Goal: Contribute content: Add original content to the website for others to see

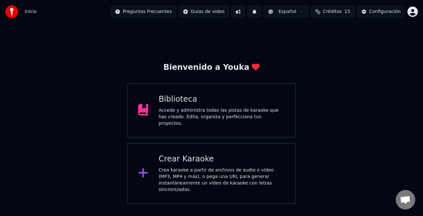
click at [230, 162] on div "Crear Karaoke Crea karaoke a partir de archivos de audio o video (MP3, MP4 y má…" at bounding box center [221, 173] width 126 height 39
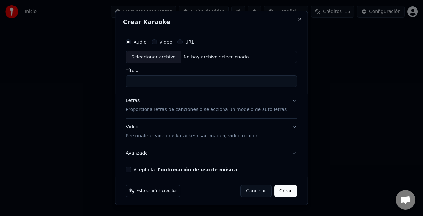
click at [164, 57] on div "Seleccionar archivo" at bounding box center [153, 57] width 55 height 12
type input "**********"
click at [136, 104] on div "Letras" at bounding box center [133, 100] width 14 height 6
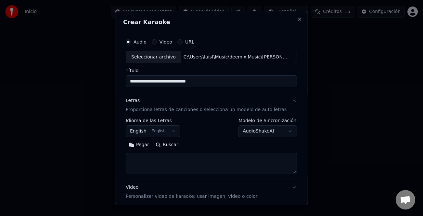
click at [145, 146] on button "Pegar" at bounding box center [139, 145] width 27 height 10
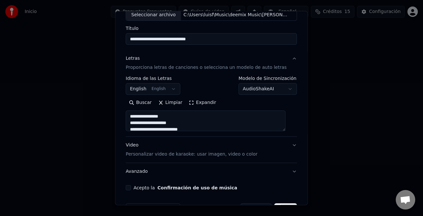
scroll to position [63, 0]
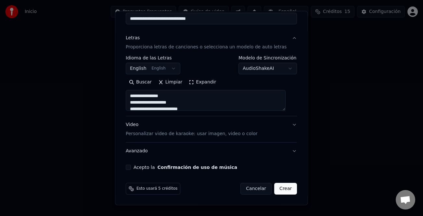
click at [136, 169] on label "Acepto la Confirmación de uso de música" at bounding box center [185, 167] width 104 height 5
click at [131, 169] on button "Acepto la Confirmación de uso de música" at bounding box center [128, 167] width 5 height 5
type textarea "**********"
click at [277, 185] on button "Crear" at bounding box center [285, 189] width 23 height 12
select select "**"
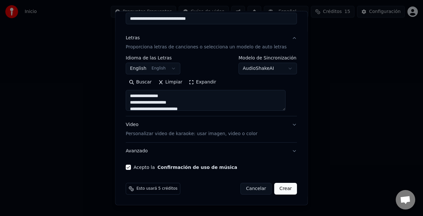
type textarea "**********"
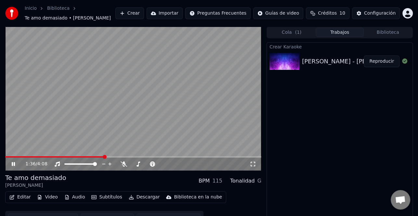
click at [13, 168] on div "1:36 / 4:08" at bounding box center [133, 164] width 256 height 13
click at [14, 167] on div "1:40 / 4:08" at bounding box center [133, 164] width 251 height 6
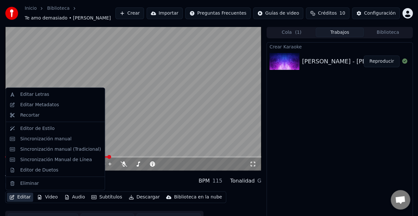
click at [22, 199] on button "Editar" at bounding box center [20, 197] width 26 height 9
click at [42, 100] on div "Editar Metadatos" at bounding box center [55, 105] width 96 height 10
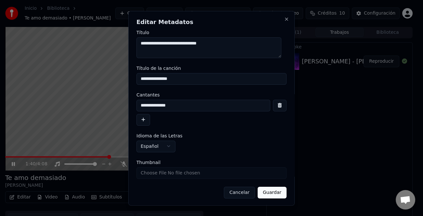
click at [145, 123] on button "button" at bounding box center [143, 120] width 14 height 12
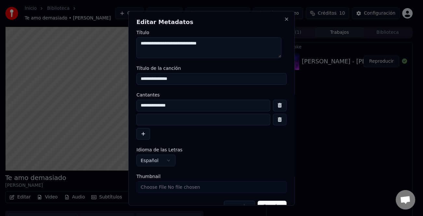
click at [147, 122] on input at bounding box center [203, 120] width 134 height 12
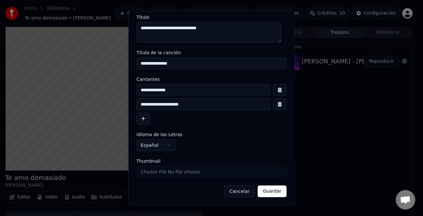
click at [138, 103] on input "**********" at bounding box center [203, 104] width 134 height 12
type input "**********"
click at [272, 192] on button "Guardar" at bounding box center [272, 191] width 29 height 12
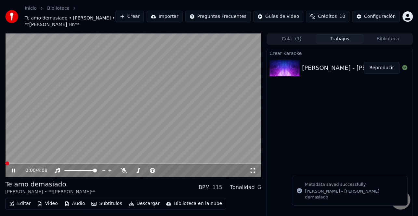
click at [380, 67] on button "Reproducir" at bounding box center [381, 68] width 36 height 12
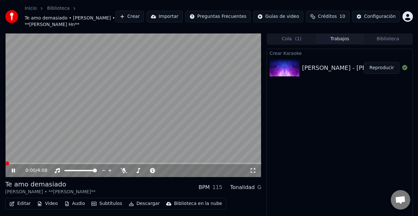
click at [21, 201] on button "Editar" at bounding box center [20, 203] width 26 height 9
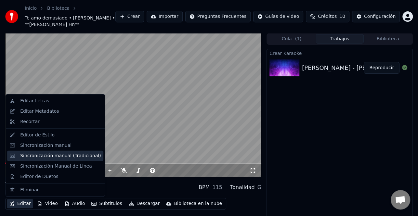
click at [68, 158] on div "Sincronización manual (Tradicional)" at bounding box center [60, 155] width 81 height 6
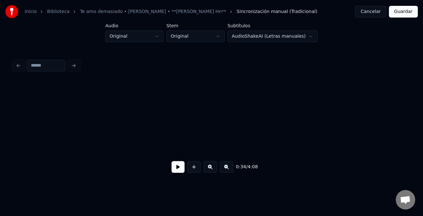
scroll to position [0, 2774]
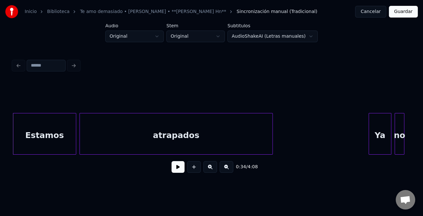
click at [171, 171] on button at bounding box center [177, 167] width 13 height 12
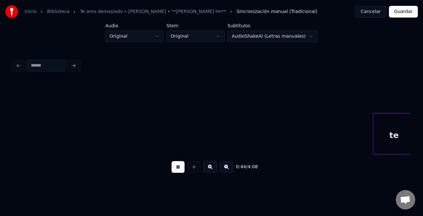
scroll to position [0, 3569]
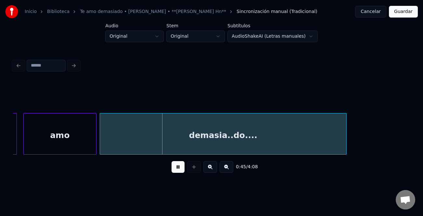
click at [410, 131] on div "0:45 / 4:08" at bounding box center [211, 117] width 402 height 129
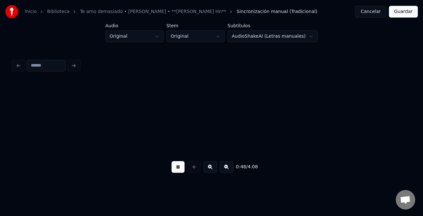
scroll to position [0, 3966]
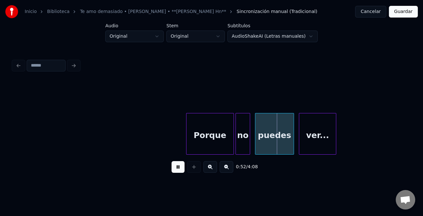
click at [186, 130] on div at bounding box center [187, 133] width 2 height 41
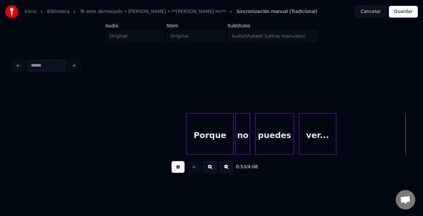
scroll to position [0, 4363]
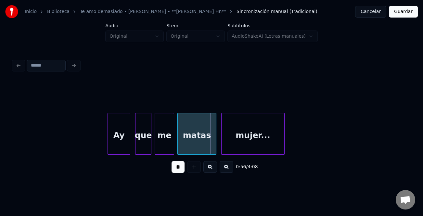
click at [108, 139] on div at bounding box center [109, 133] width 2 height 41
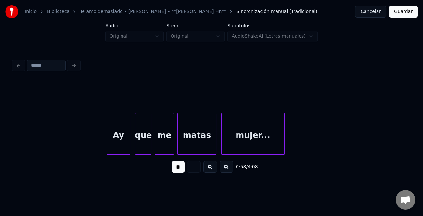
scroll to position [0, 4761]
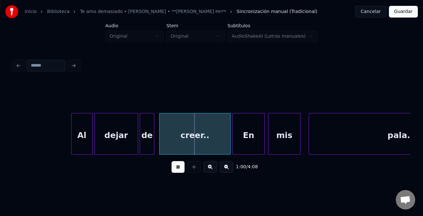
click at [71, 137] on div at bounding box center [72, 133] width 2 height 41
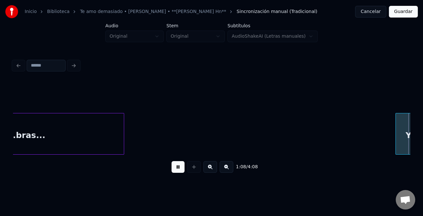
scroll to position [0, 5557]
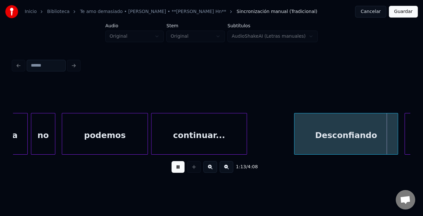
click at [181, 170] on button at bounding box center [177, 167] width 13 height 12
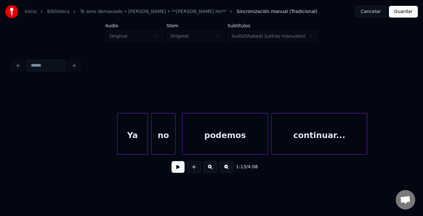
scroll to position [0, 5421]
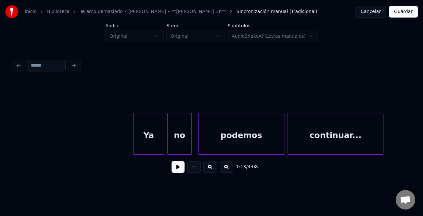
drag, startPoint x: 171, startPoint y: 166, endPoint x: 179, endPoint y: 168, distance: 7.4
click at [174, 166] on button at bounding box center [177, 167] width 13 height 12
click at [180, 168] on button at bounding box center [177, 167] width 13 height 12
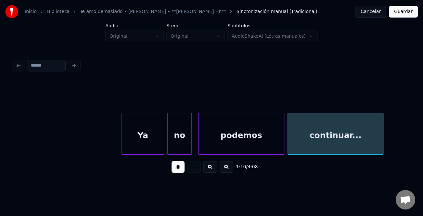
click at [122, 151] on div at bounding box center [123, 133] width 2 height 41
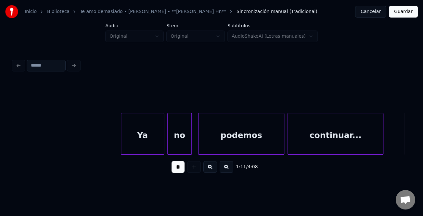
scroll to position [0, 5818]
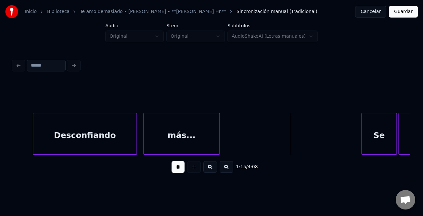
click at [362, 134] on div at bounding box center [362, 133] width 2 height 41
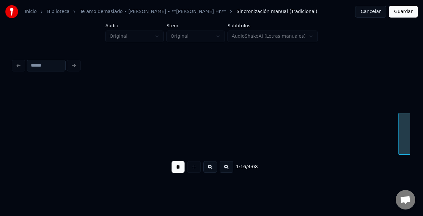
scroll to position [0, 6215]
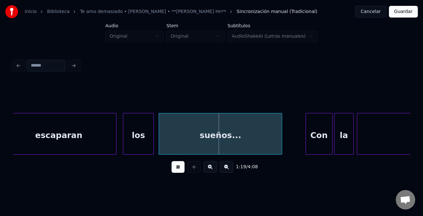
click at [306, 130] on div at bounding box center [307, 133] width 2 height 41
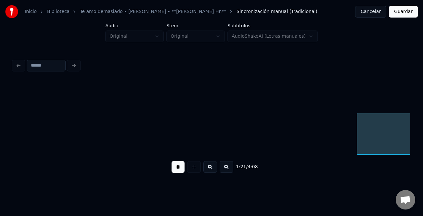
scroll to position [0, 6613]
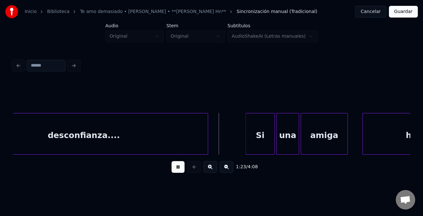
click at [246, 134] on div at bounding box center [247, 133] width 2 height 41
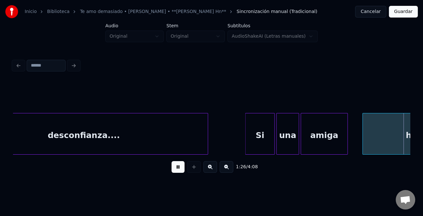
scroll to position [0, 7009]
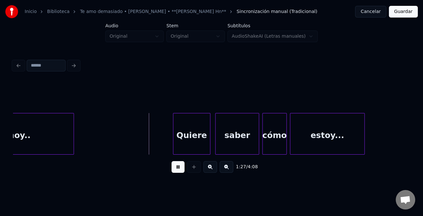
click at [173, 124] on div at bounding box center [174, 133] width 2 height 41
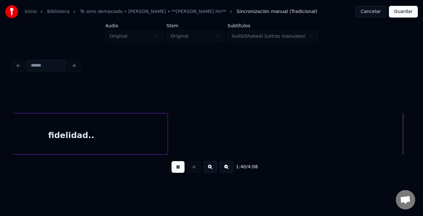
scroll to position [0, 8202]
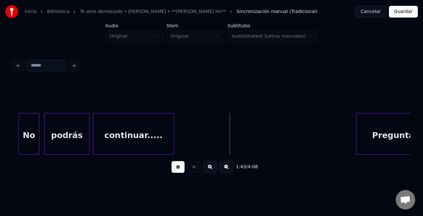
click at [19, 137] on div at bounding box center [20, 133] width 2 height 41
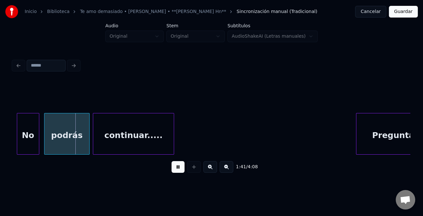
click at [357, 126] on div at bounding box center [357, 133] width 2 height 41
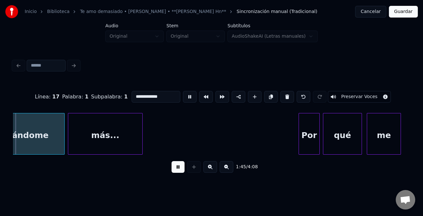
click at [348, 127] on div "qué" at bounding box center [342, 135] width 38 height 44
type input "***"
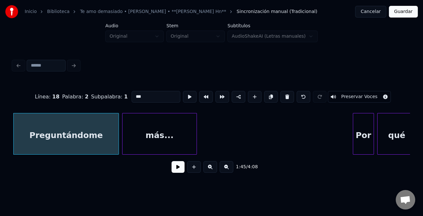
click at [181, 169] on button at bounding box center [177, 167] width 13 height 12
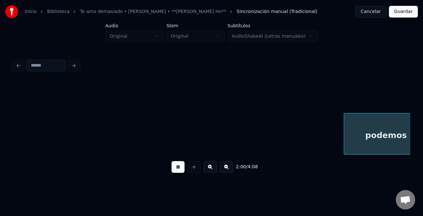
scroll to position [0, 9737]
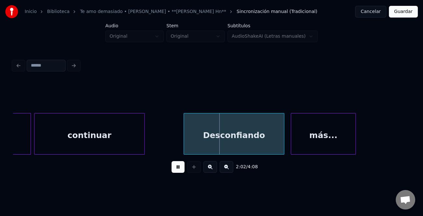
click at [183, 123] on div "podemos continuar Desconfiando más..." at bounding box center [377, 134] width 20203 height 42
click at [179, 126] on div at bounding box center [180, 133] width 2 height 41
click at [174, 126] on div "podemos continuar Desconfiando más..." at bounding box center [377, 134] width 20203 height 42
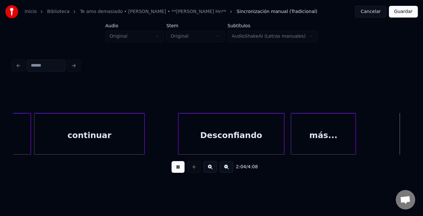
scroll to position [0, 10134]
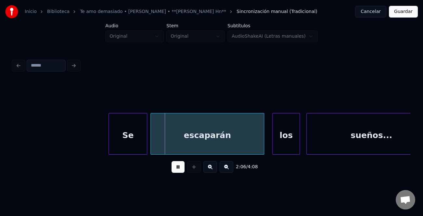
click at [109, 127] on div at bounding box center [110, 133] width 2 height 41
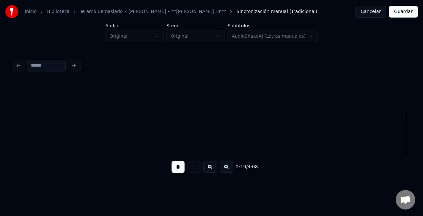
scroll to position [0, 11326]
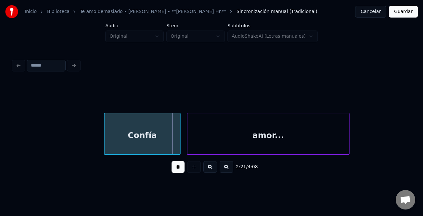
click at [105, 134] on div at bounding box center [106, 133] width 2 height 41
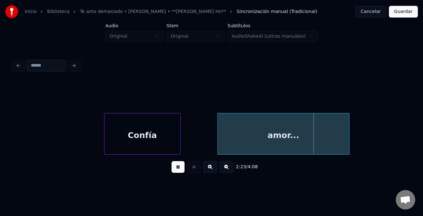
click at [220, 145] on div at bounding box center [219, 133] width 2 height 41
click at [213, 148] on div at bounding box center [213, 133] width 2 height 41
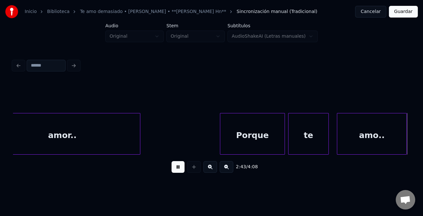
scroll to position [0, 13313]
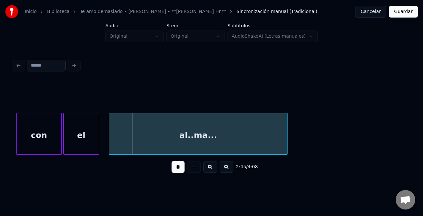
click at [410, 133] on div "2:45 / 4:08" at bounding box center [211, 117] width 402 height 129
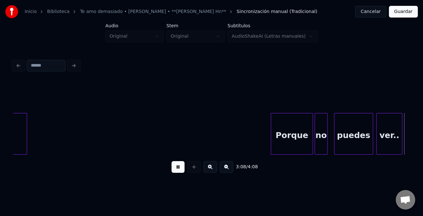
scroll to position [0, 15301]
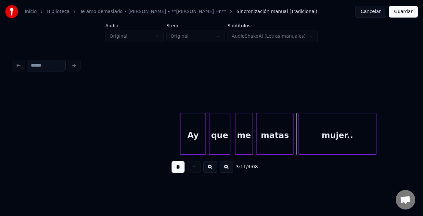
click at [181, 133] on div at bounding box center [181, 133] width 2 height 41
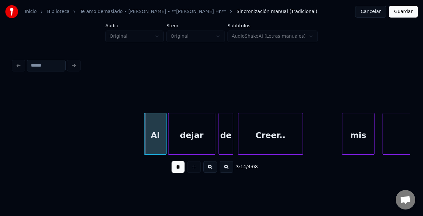
click at [145, 137] on div at bounding box center [146, 133] width 2 height 41
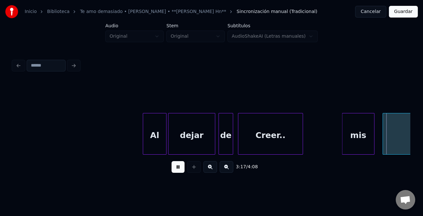
click at [281, 142] on div "Creer.." at bounding box center [270, 135] width 64 height 44
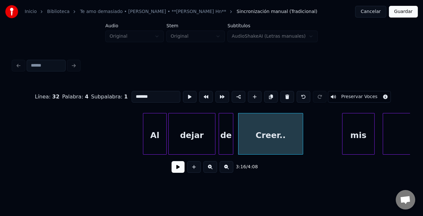
click at [272, 133] on div "Creer.." at bounding box center [270, 135] width 64 height 44
click at [252, 94] on button at bounding box center [255, 97] width 14 height 12
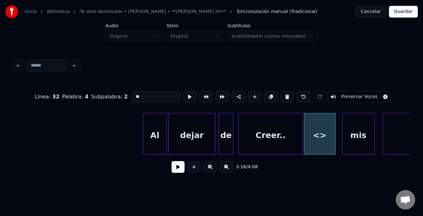
click at [140, 93] on input "**" at bounding box center [156, 97] width 49 height 12
type input "*"
click at [319, 137] on div "En" at bounding box center [322, 135] width 31 height 44
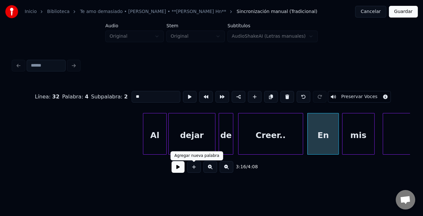
type input "**"
click at [183, 169] on button at bounding box center [177, 167] width 13 height 12
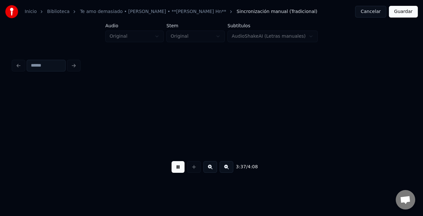
scroll to position [0, 17687]
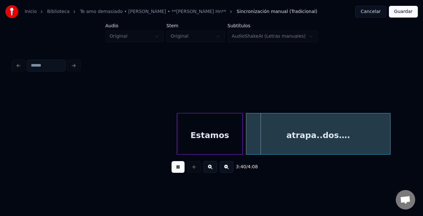
click at [177, 138] on div at bounding box center [178, 133] width 2 height 41
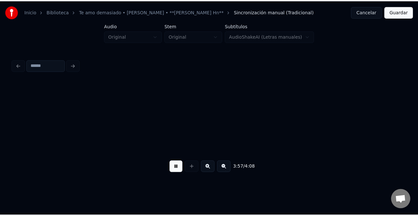
scroll to position [0, 19277]
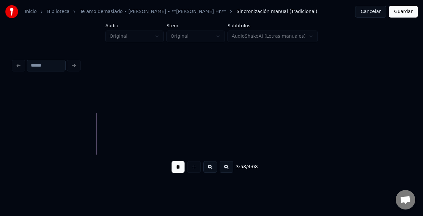
click at [402, 12] on button "Guardar" at bounding box center [403, 12] width 29 height 12
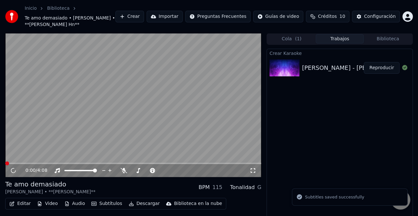
click at [141, 201] on button "Descargar" at bounding box center [144, 203] width 36 height 9
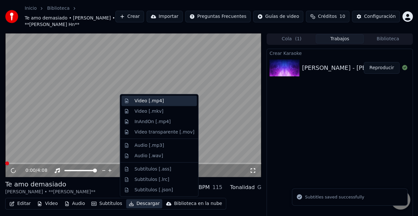
click at [160, 102] on div "Video [.mp4]" at bounding box center [164, 101] width 60 height 6
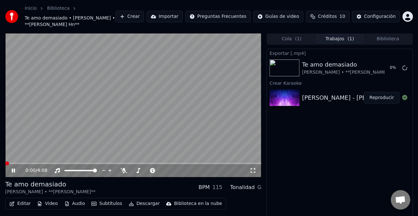
click at [17, 170] on icon at bounding box center [17, 170] width 15 height 5
click at [391, 71] on button "Mostrar" at bounding box center [385, 68] width 29 height 12
